Goal: Information Seeking & Learning: Learn about a topic

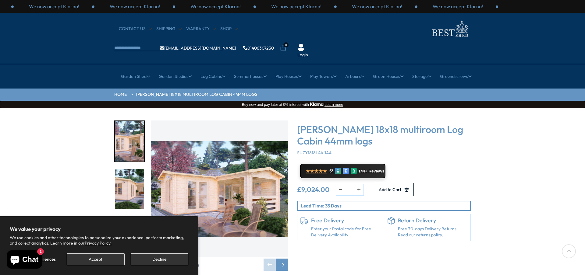
click at [252, 172] on img "1 / 7" at bounding box center [219, 189] width 137 height 137
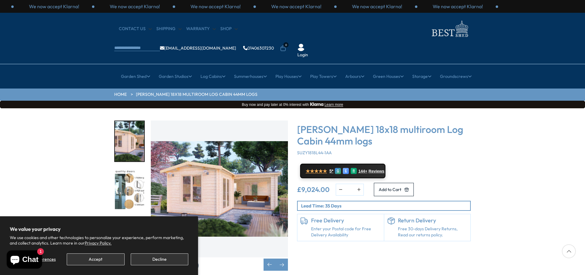
click at [258, 192] on img "2 / 7" at bounding box center [219, 189] width 137 height 137
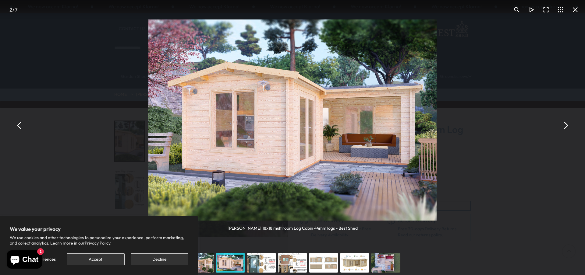
click at [565, 125] on button "You can close this modal content with the ESC key" at bounding box center [565, 125] width 15 height 15
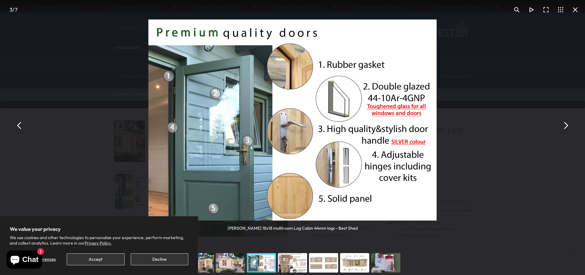
click at [565, 125] on button "You can close this modal content with the ESC key" at bounding box center [565, 125] width 15 height 15
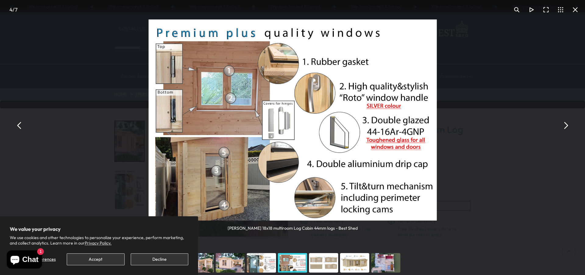
click at [565, 125] on button "You can close this modal content with the ESC key" at bounding box center [565, 125] width 15 height 15
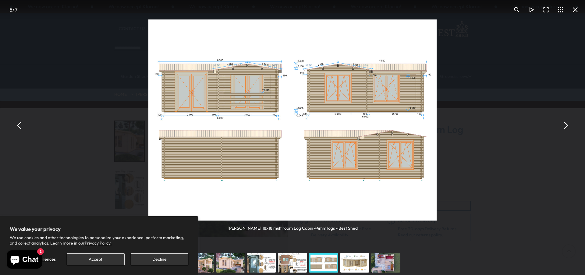
click at [565, 125] on button "You can close this modal content with the ESC key" at bounding box center [565, 125] width 15 height 15
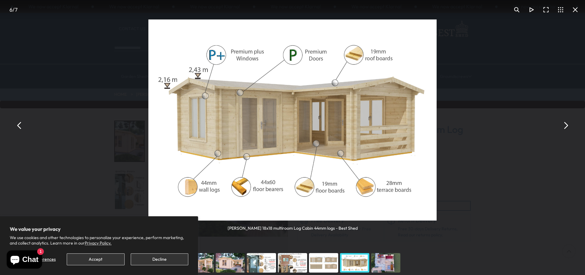
click at [576, 7] on button "You can close this modal content with the ESC key" at bounding box center [575, 9] width 15 height 15
